Goal: Task Accomplishment & Management: Complete application form

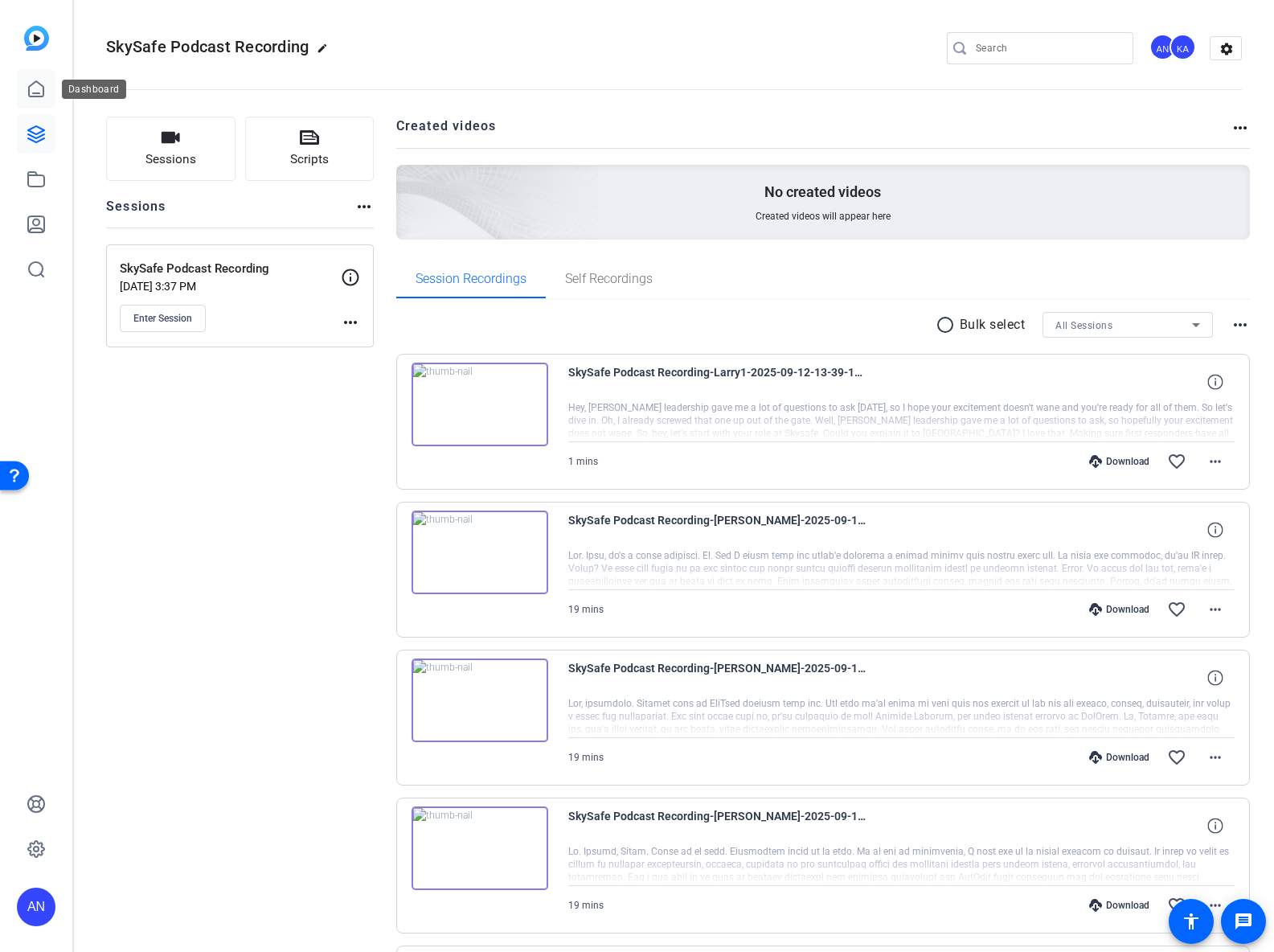
click at [39, 93] on icon at bounding box center [36, 88] width 15 height 15
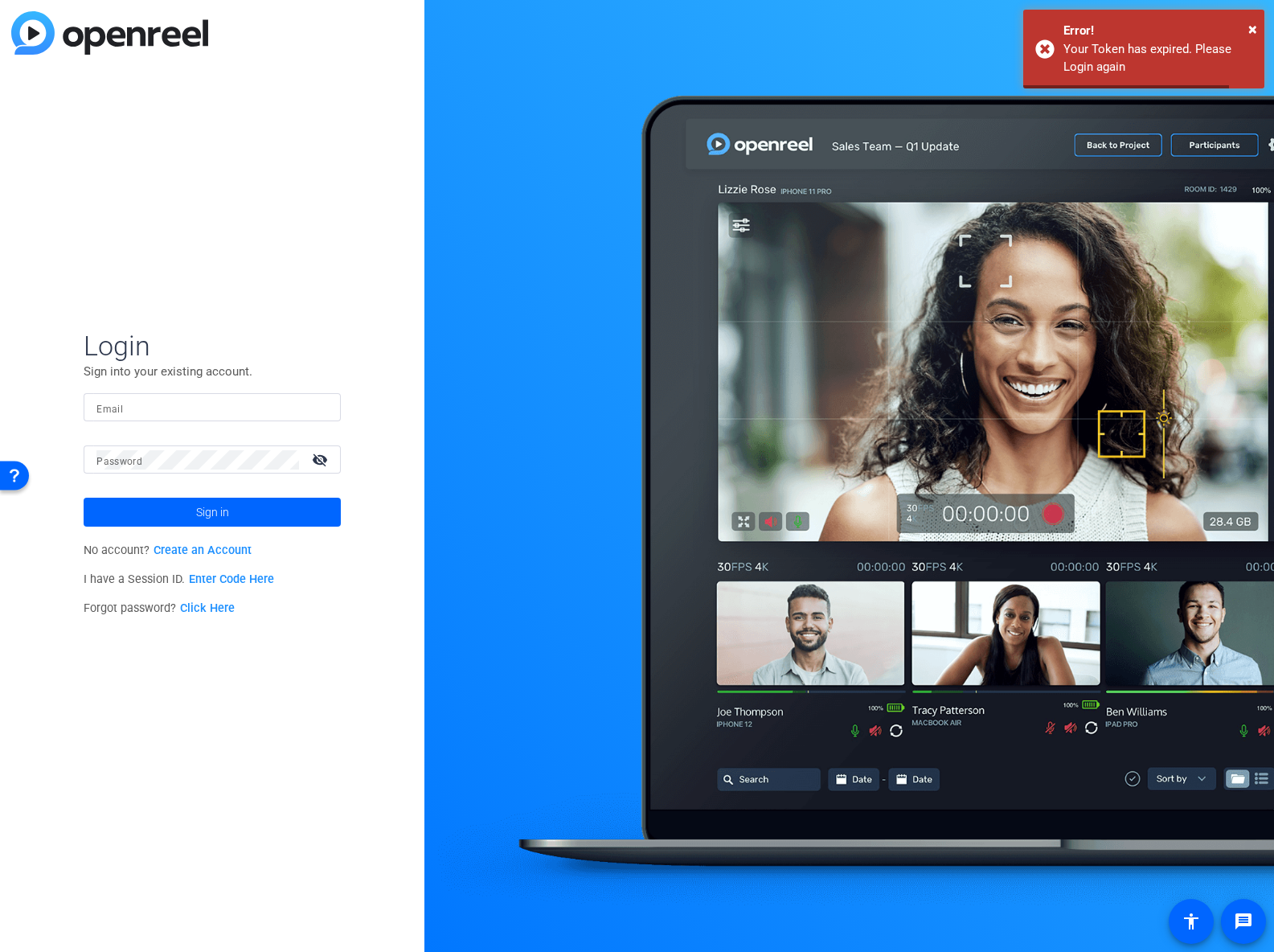
type input "[PERSON_NAME][EMAIL_ADDRESS][PERSON_NAME][DOMAIN_NAME]"
click at [209, 526] on span "Sign in" at bounding box center [212, 512] width 33 height 40
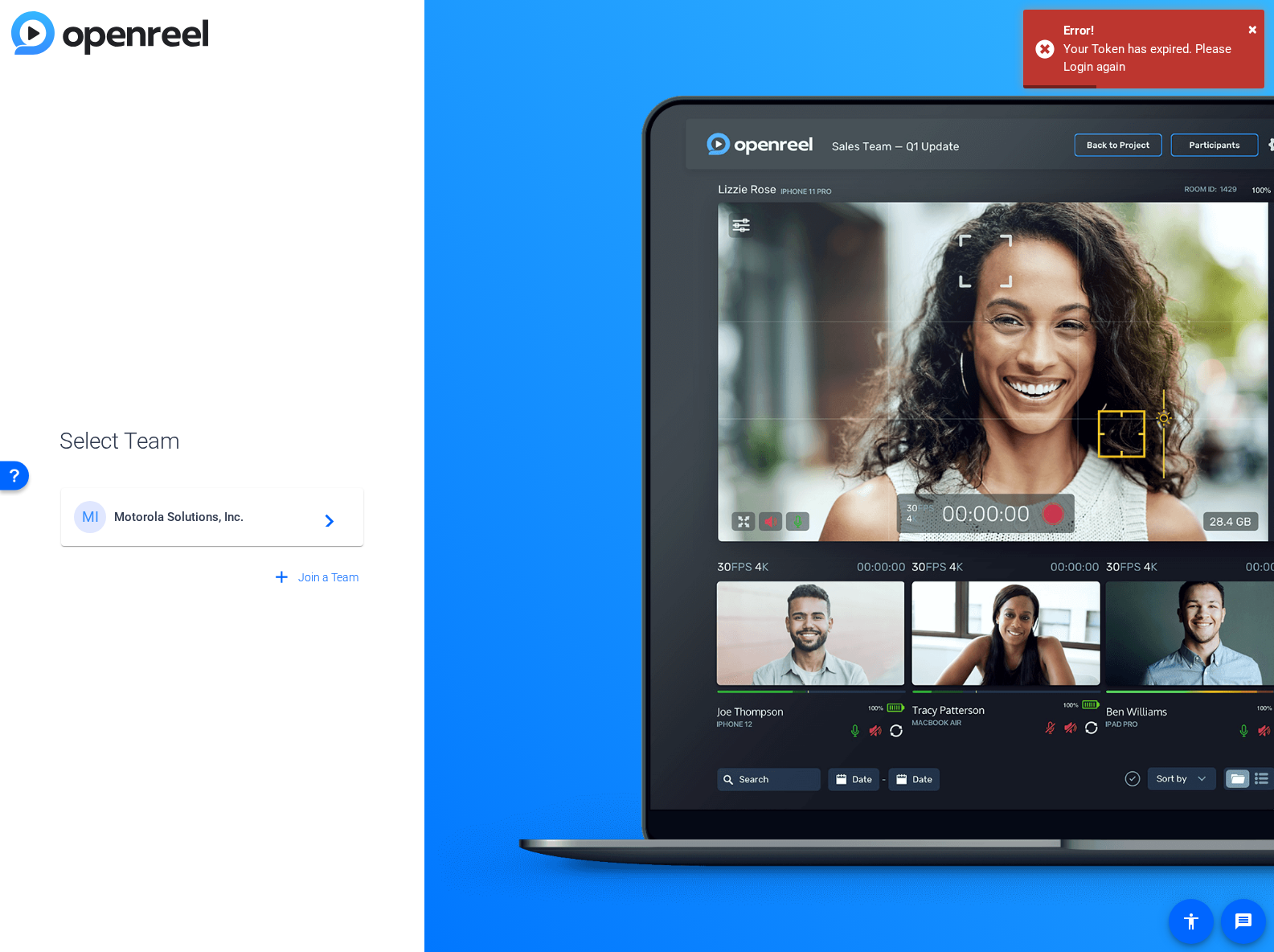
click at [176, 526] on div "MI Motorola Solutions, Inc. navigate_next" at bounding box center [212, 516] width 277 height 32
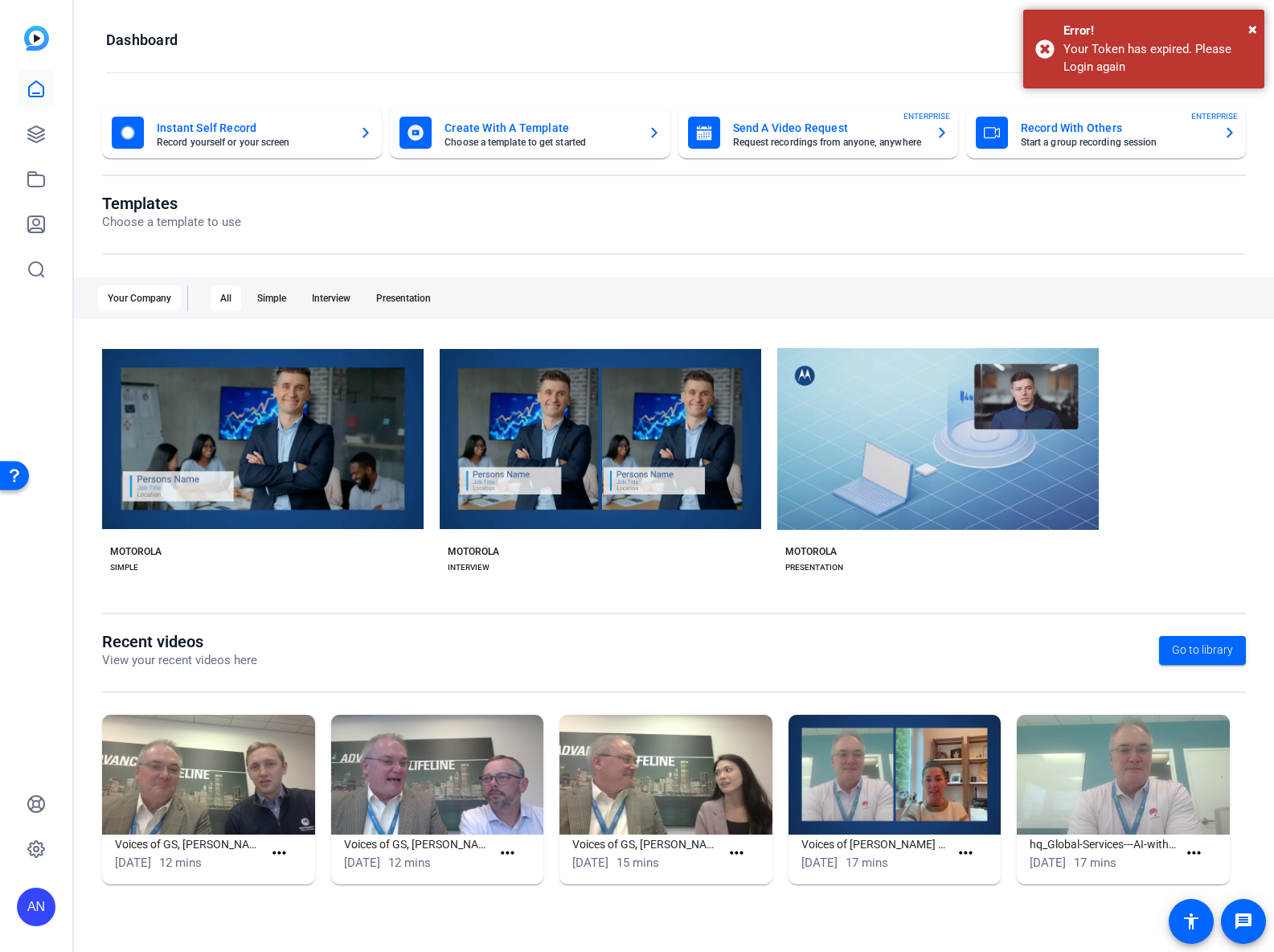
click at [1041, 133] on mat-card-title "Record With Others" at bounding box center [1115, 128] width 190 height 19
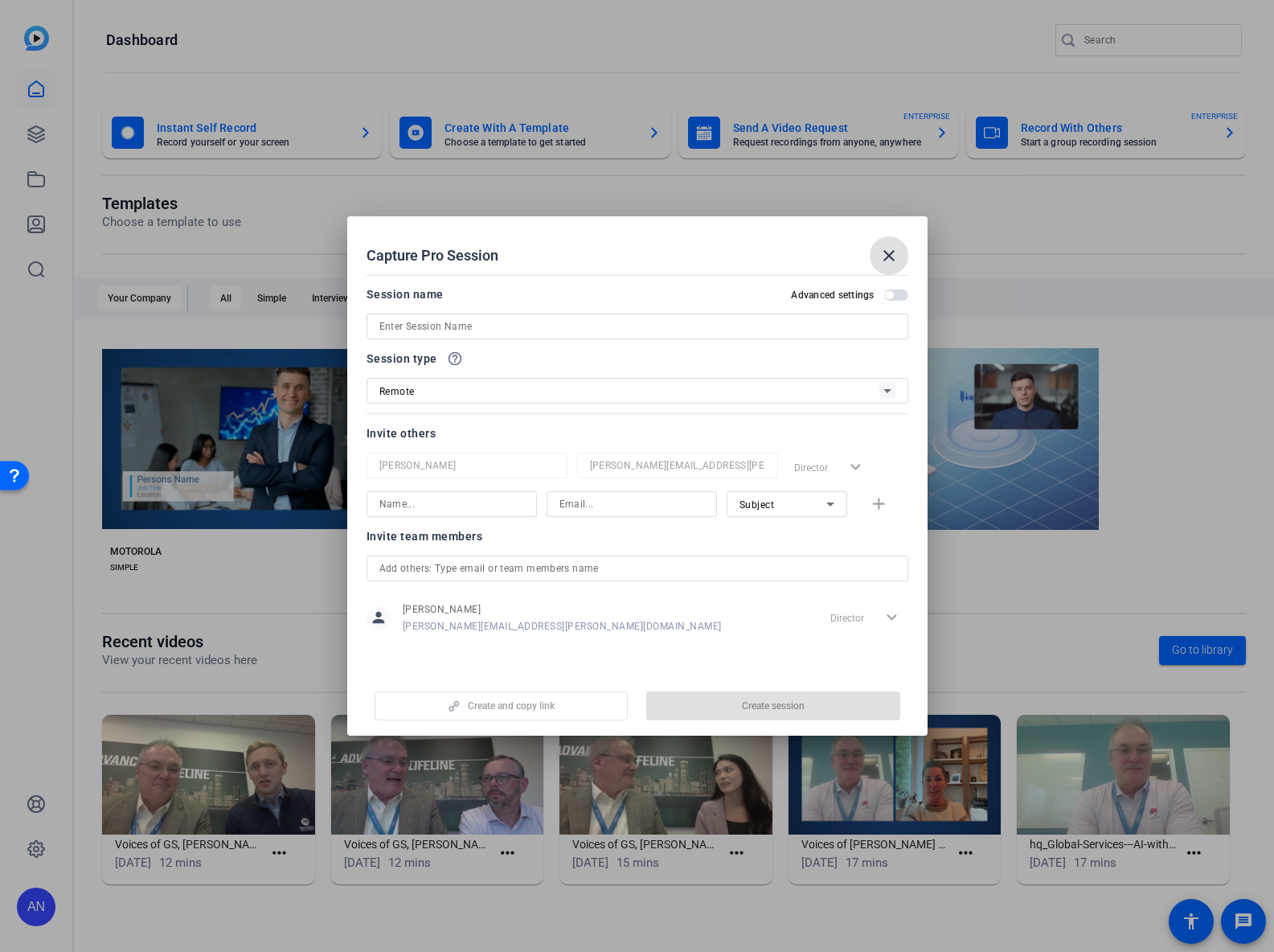
click at [466, 326] on input at bounding box center [637, 326] width 516 height 19
paste input "S/L Funding Podcast Recoding"
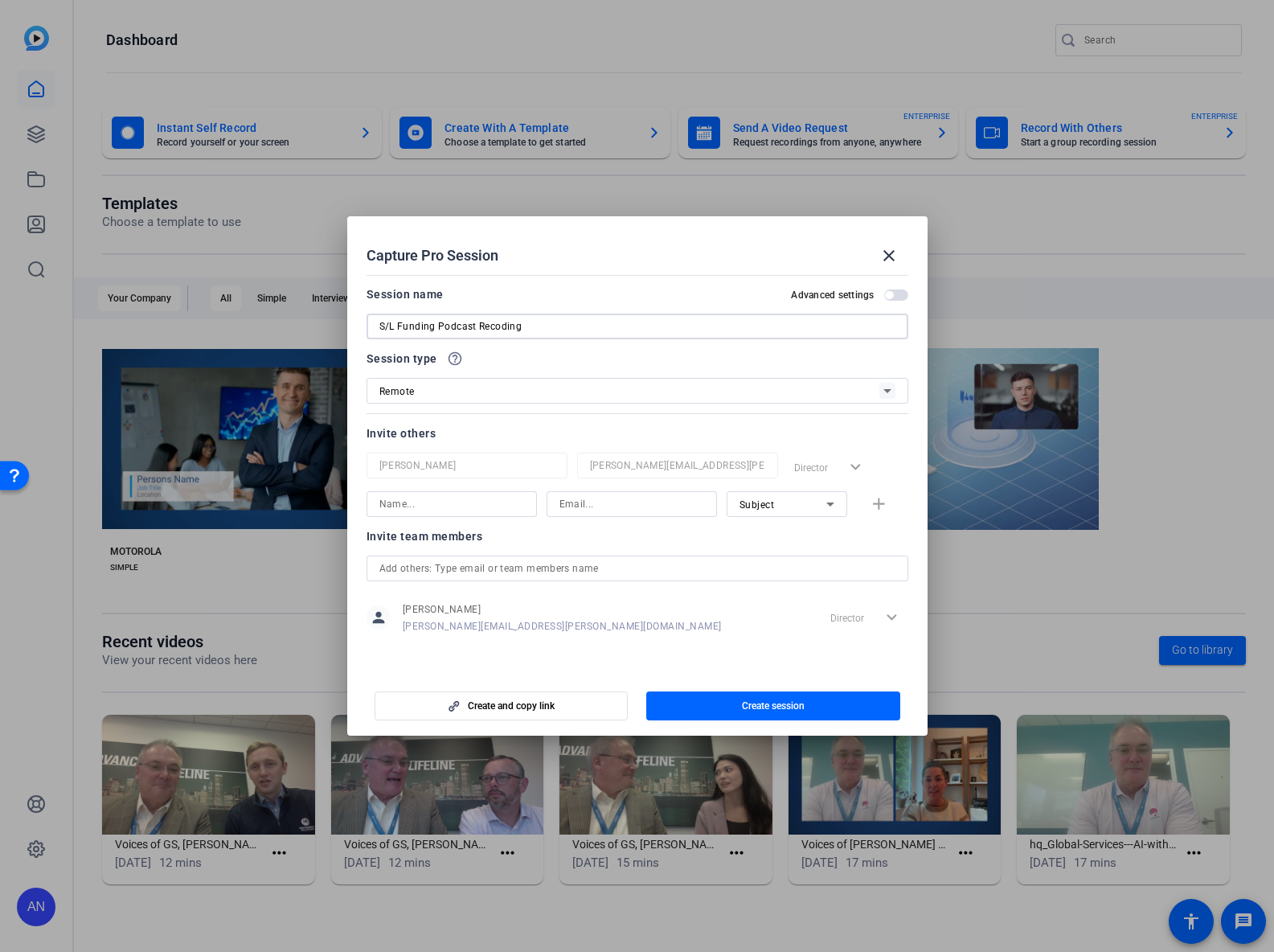
click at [499, 327] on input "S/L Funding Podcast Recoding" at bounding box center [637, 326] width 516 height 19
type input "S/L Funding Podcast Recording"
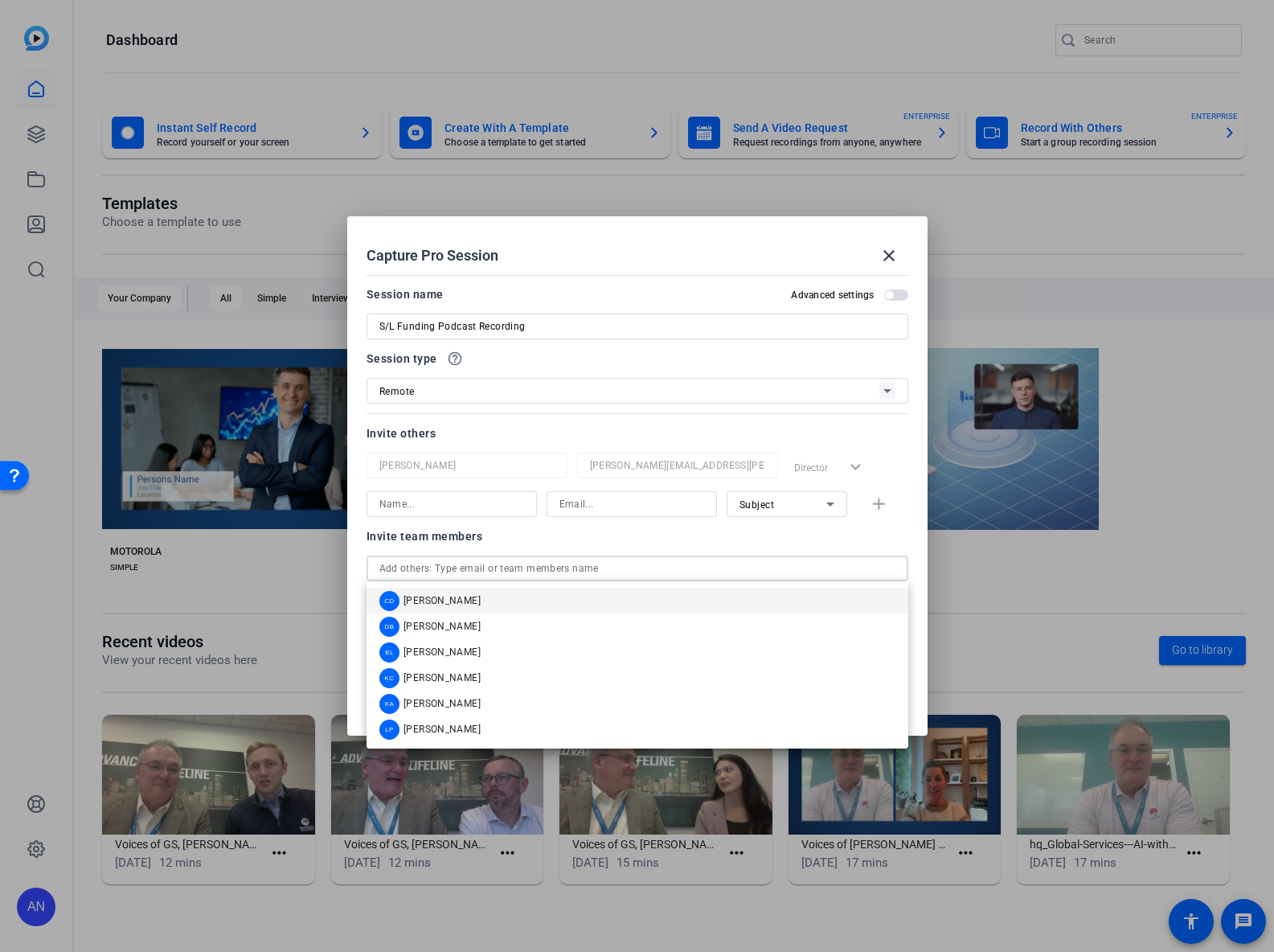
click at [528, 571] on input "text" at bounding box center [637, 568] width 516 height 19
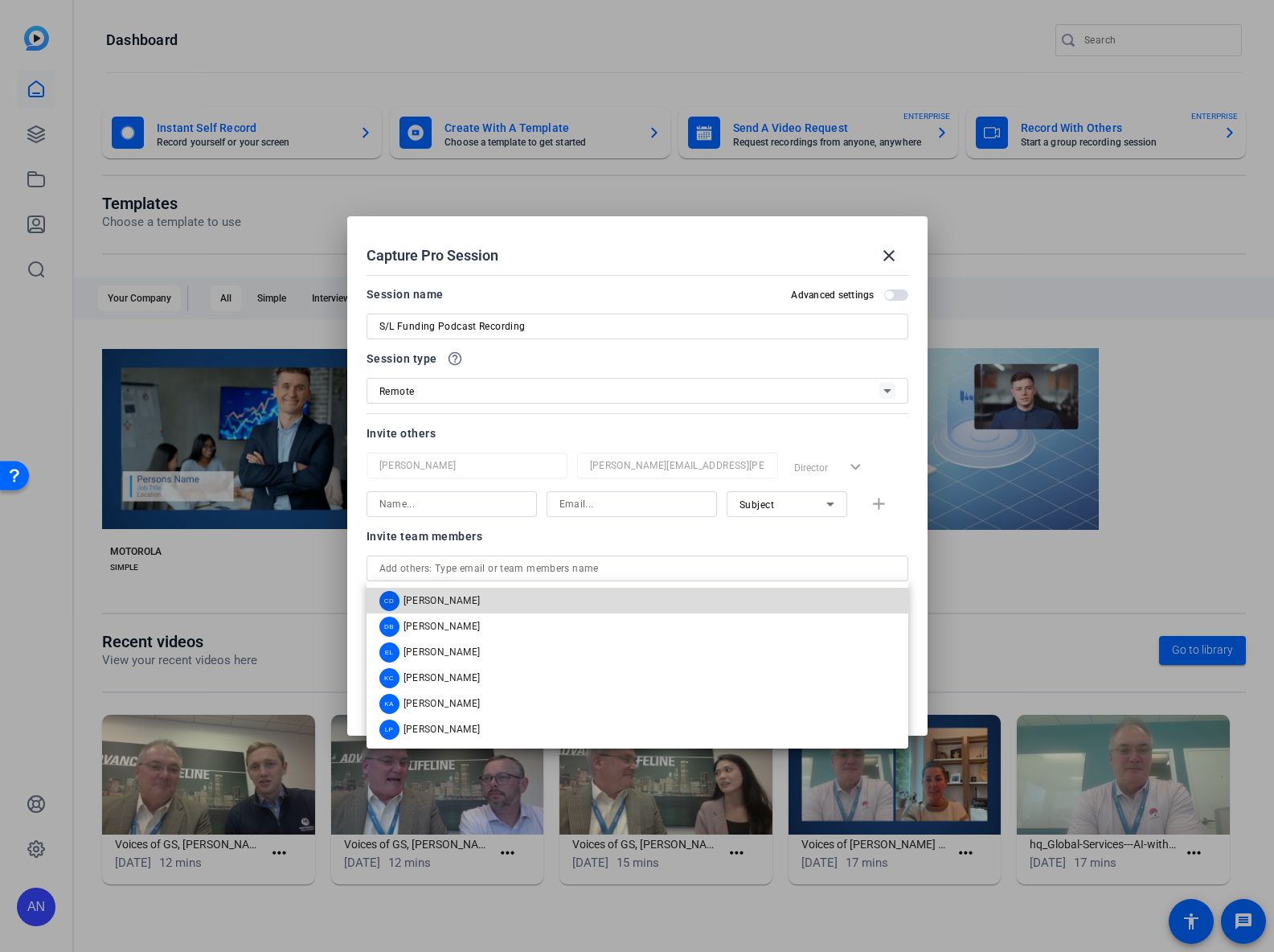
click at [481, 601] on mat-option "CD [PERSON_NAME]" at bounding box center [637, 601] width 542 height 26
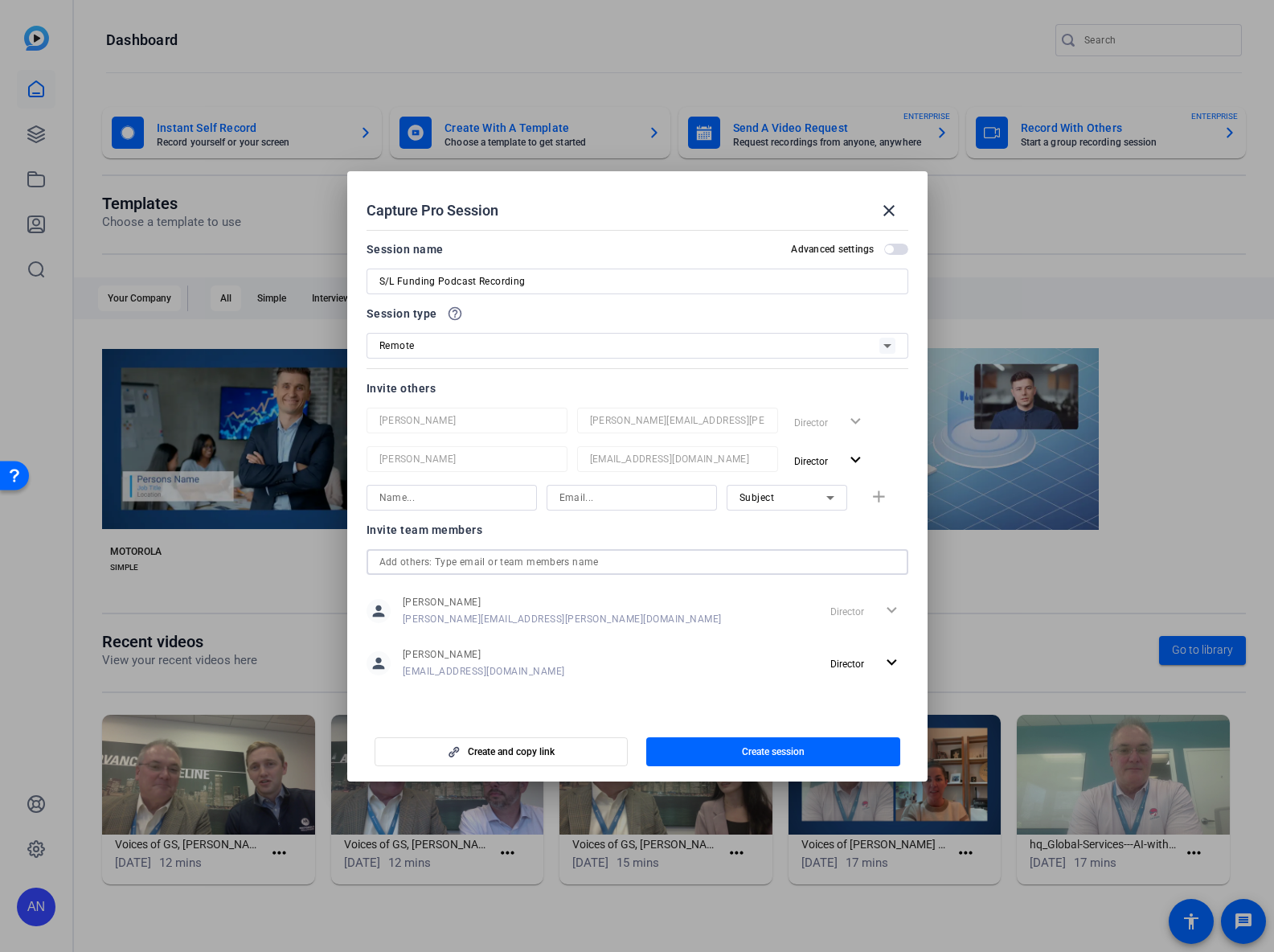
click at [491, 564] on input "text" at bounding box center [637, 562] width 516 height 19
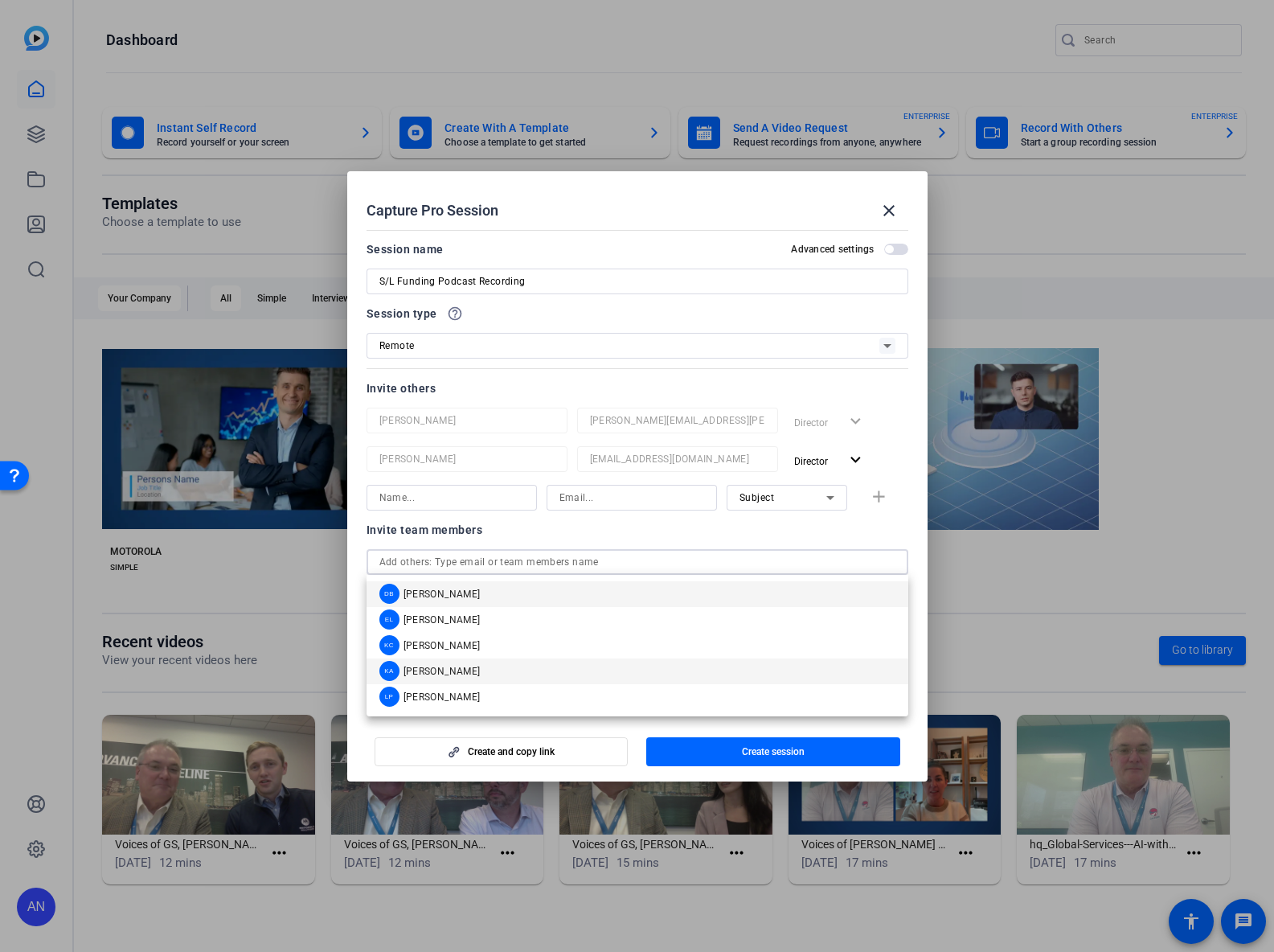
click at [483, 668] on mat-option "KA [PERSON_NAME]" at bounding box center [637, 671] width 542 height 26
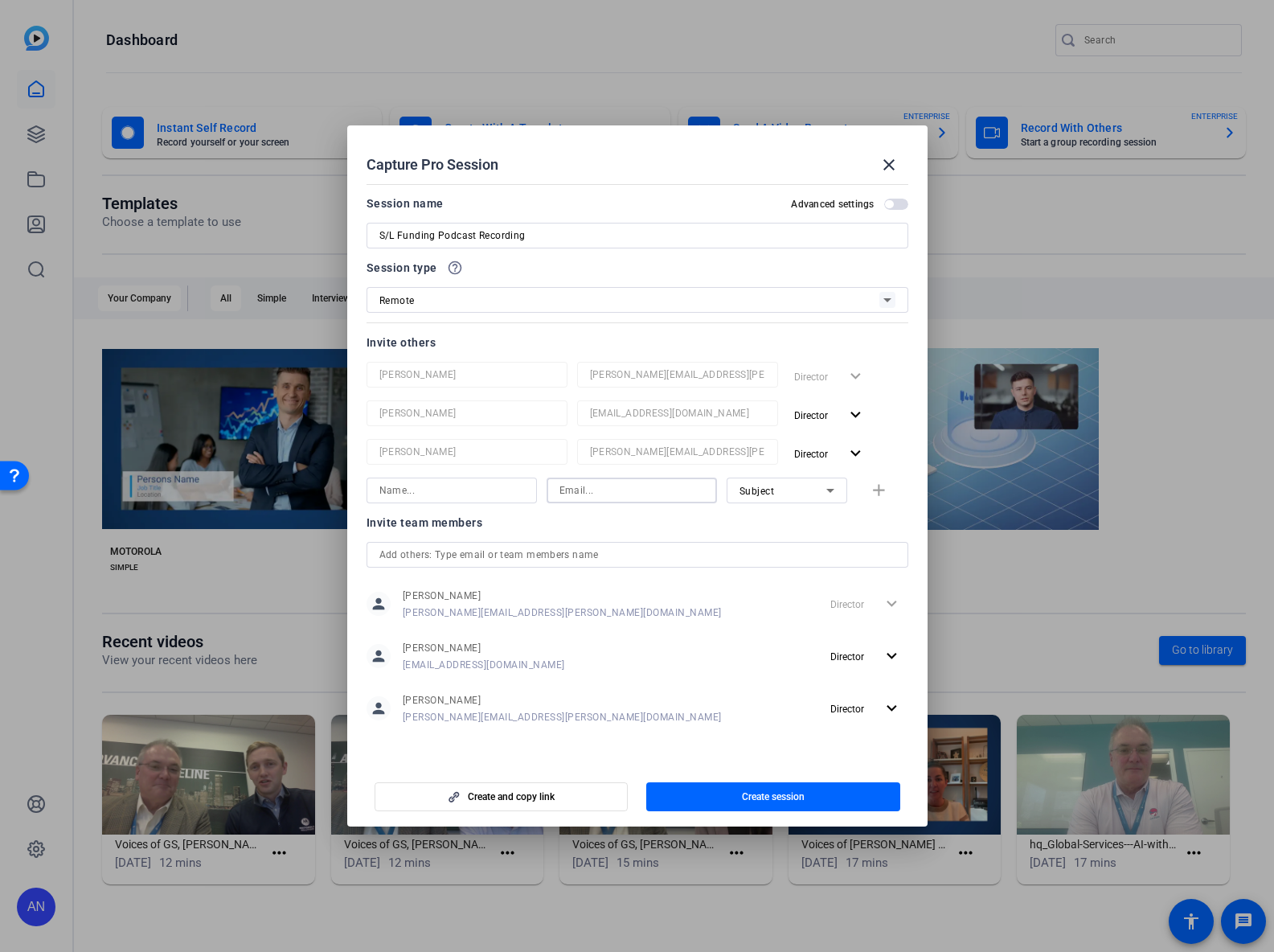
click at [577, 491] on input at bounding box center [631, 490] width 144 height 19
paste input "[PERSON_NAME][EMAIL_ADDRESS][PERSON_NAME][DOMAIN_NAME]"
type input "[PERSON_NAME][EMAIL_ADDRESS][PERSON_NAME][DOMAIN_NAME]"
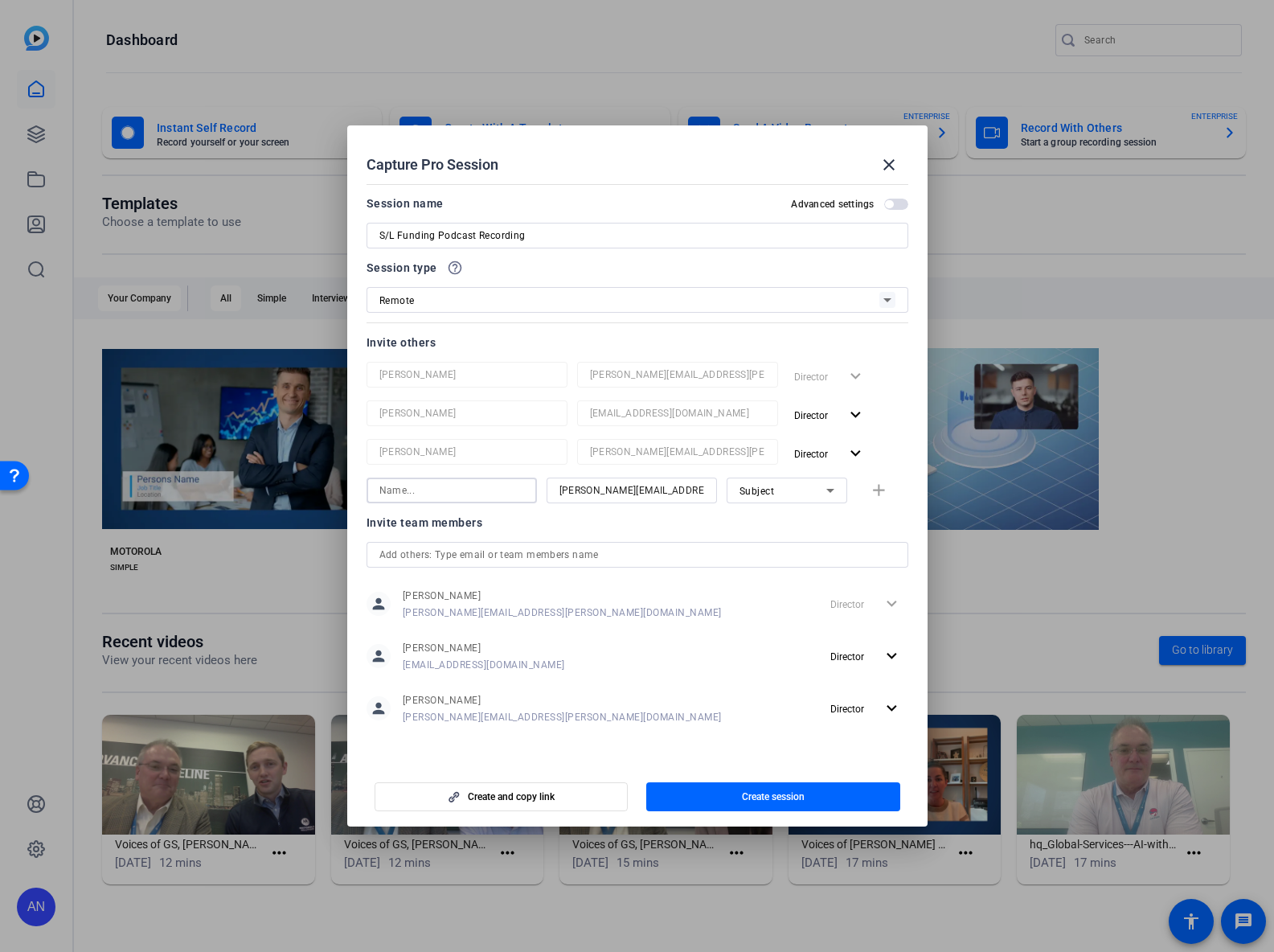
click at [462, 498] on input at bounding box center [452, 490] width 144 height 19
type input "[PERSON_NAME]"
click at [872, 494] on mat-icon "add" at bounding box center [878, 490] width 20 height 20
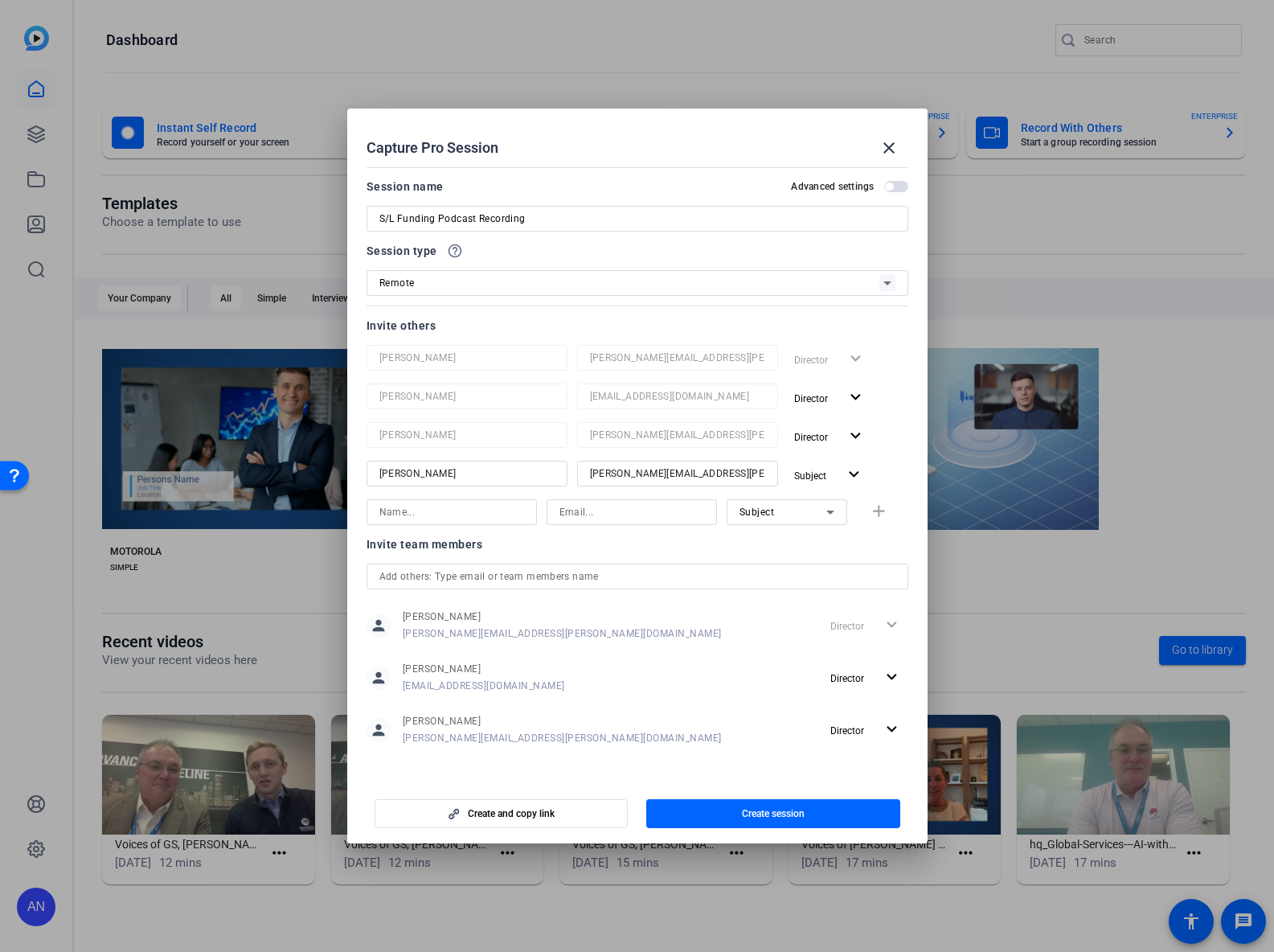
click at [604, 509] on input at bounding box center [631, 512] width 144 height 19
paste input "[PERSON_NAME][EMAIL_ADDRESS][DOMAIN_NAME]"
type input "[PERSON_NAME][EMAIL_ADDRESS][DOMAIN_NAME]"
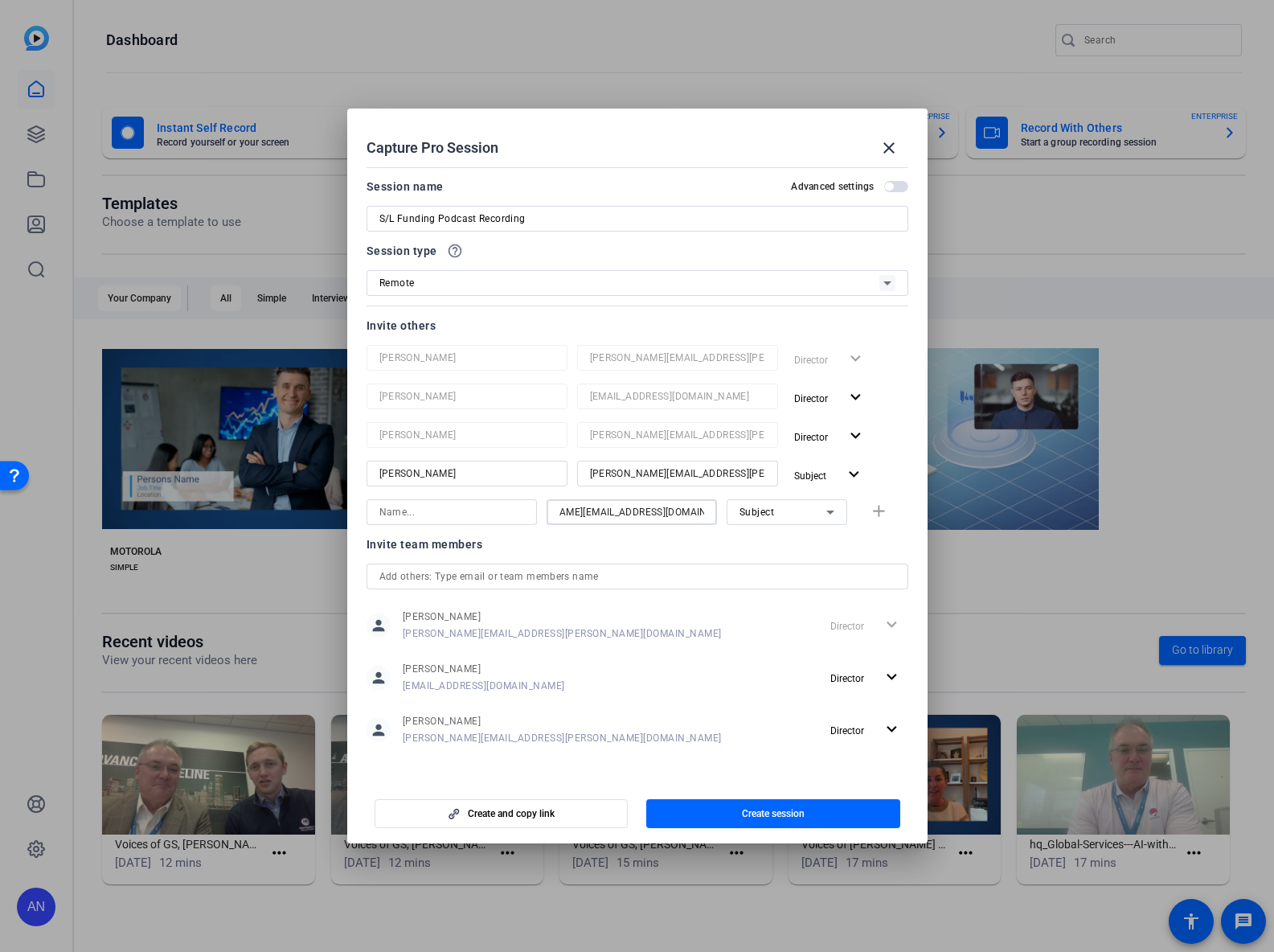
click at [483, 513] on input at bounding box center [452, 512] width 144 height 19
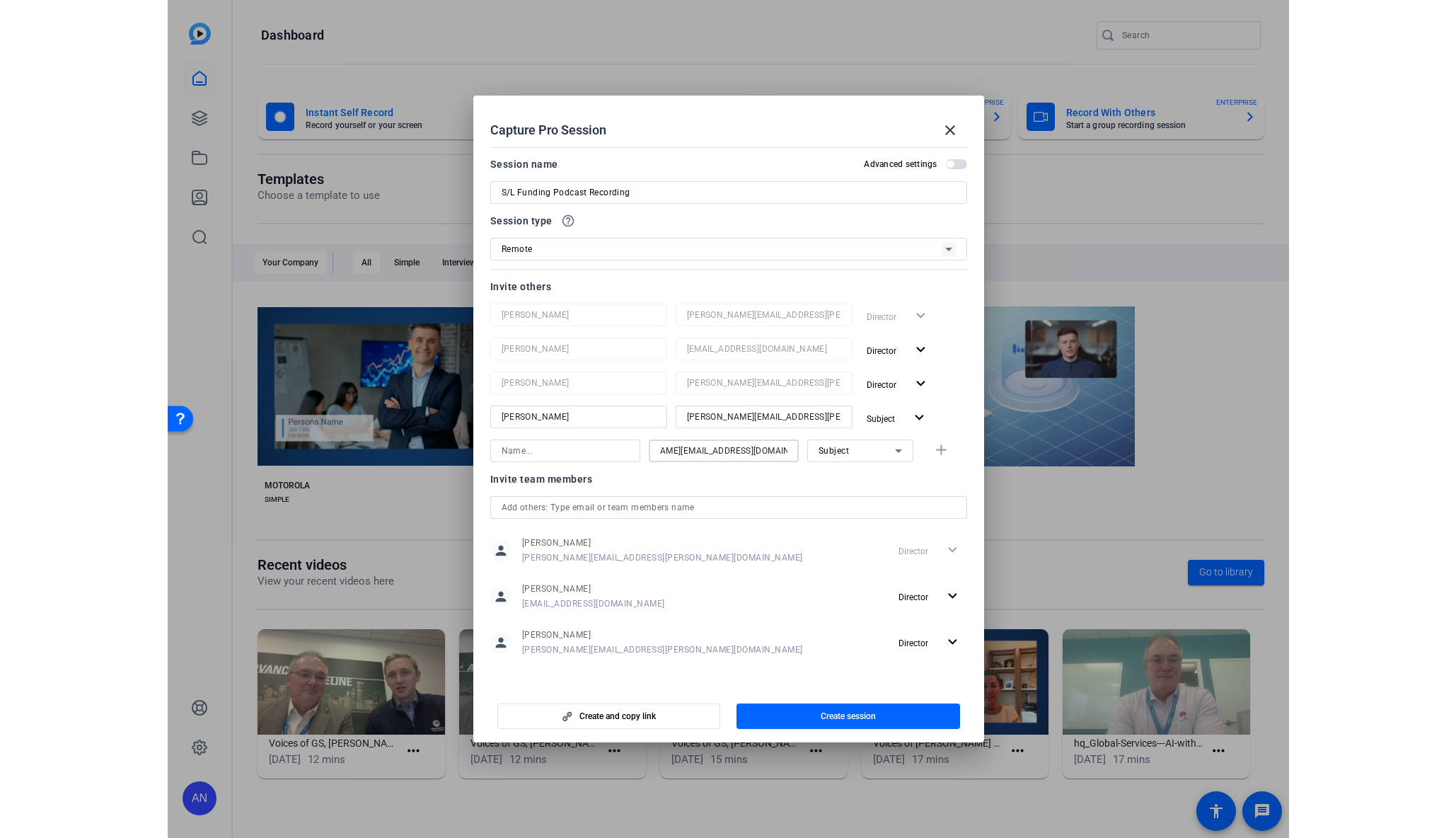
scroll to position [0, 0]
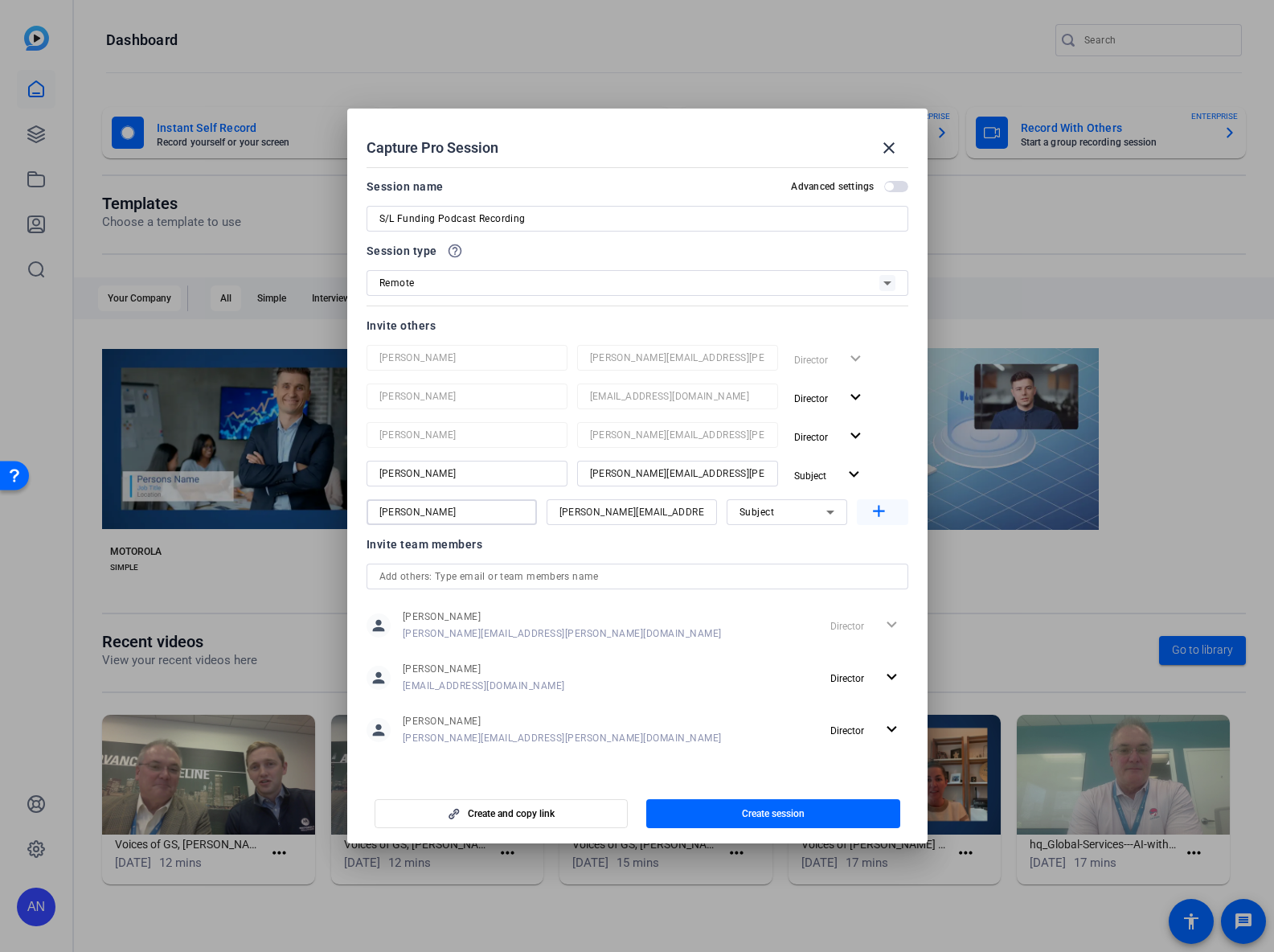
type input "[PERSON_NAME]"
click at [877, 513] on mat-icon "add" at bounding box center [878, 511] width 20 height 20
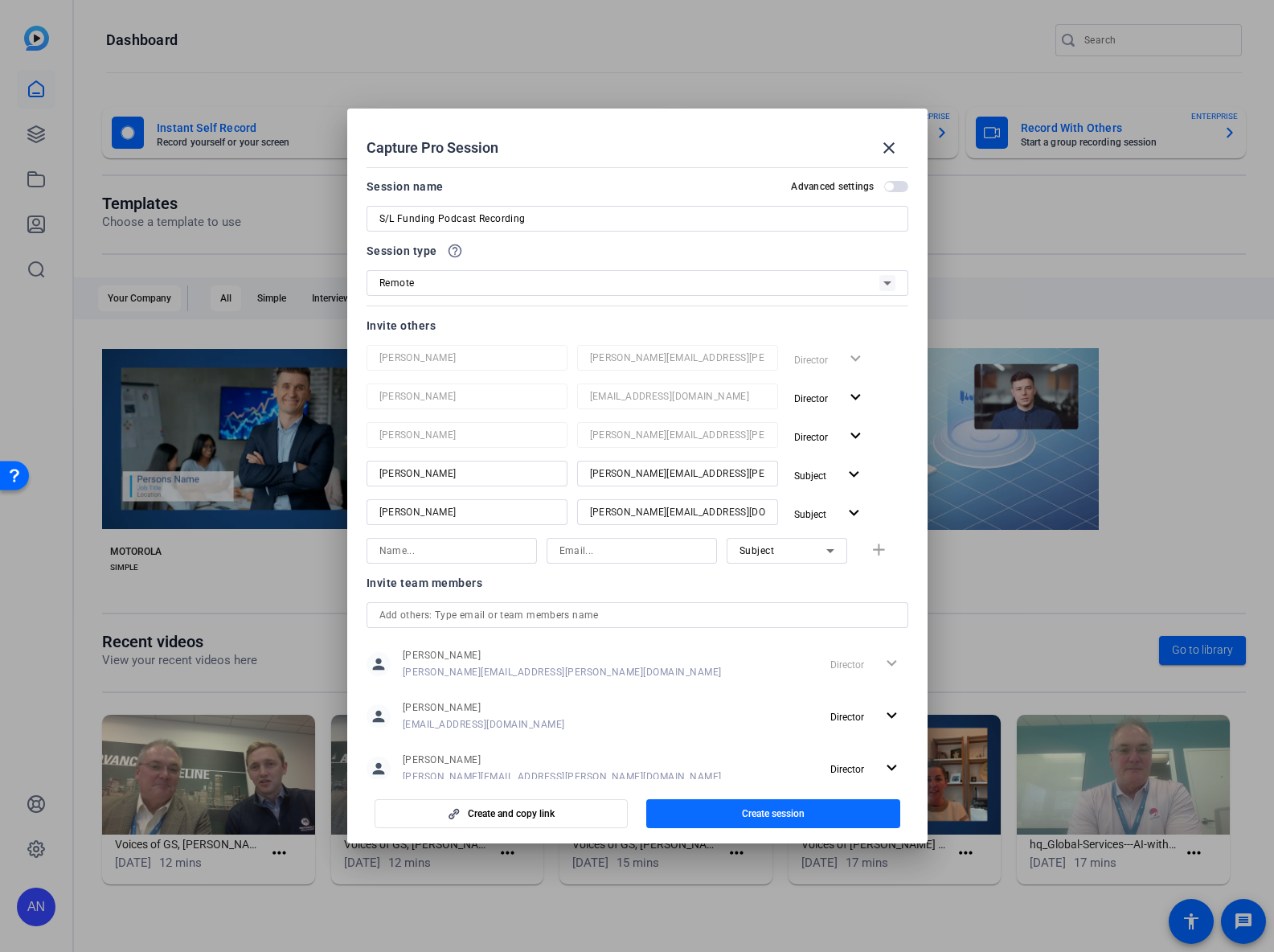
click at [775, 810] on span "Create session" at bounding box center [773, 813] width 63 height 13
